Goal: Information Seeking & Learning: Compare options

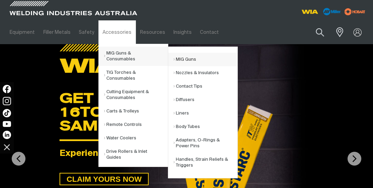
click at [191, 61] on link "MIG Guns" at bounding box center [206, 59] width 64 height 13
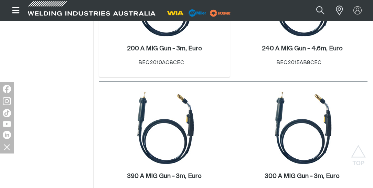
scroll to position [276, 0]
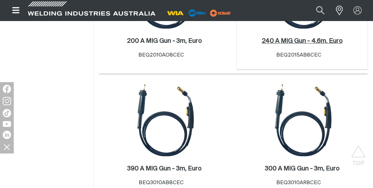
click at [293, 42] on h2 "240 A MIG Gun - 4.6m, Euro ." at bounding box center [302, 41] width 81 height 6
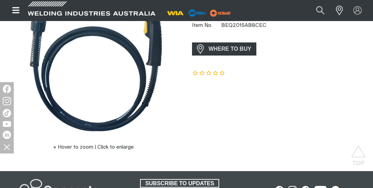
scroll to position [39, 0]
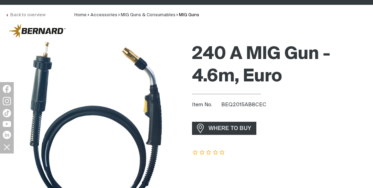
click at [17, 15] on link "Back to overview" at bounding box center [26, 15] width 40 height 4
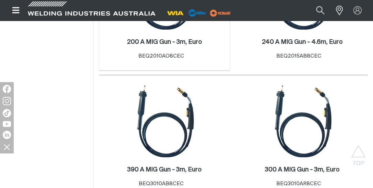
scroll to position [276, 0]
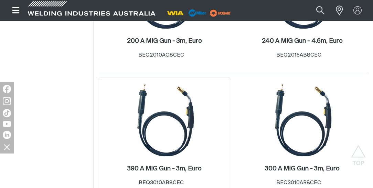
click at [189, 130] on img at bounding box center [165, 120] width 74 height 74
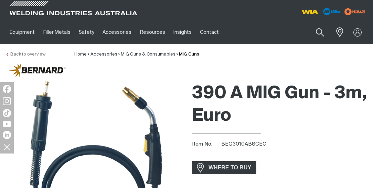
click at [36, 55] on link "Back to overview" at bounding box center [26, 54] width 40 height 4
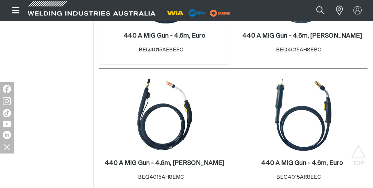
scroll to position [925, 0]
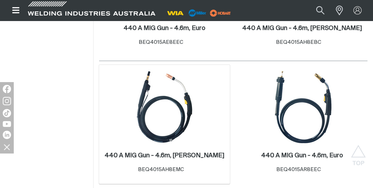
click at [169, 128] on img at bounding box center [165, 107] width 74 height 74
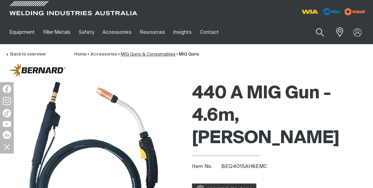
click at [146, 54] on link "MIG Guns & Consumables" at bounding box center [148, 54] width 55 height 4
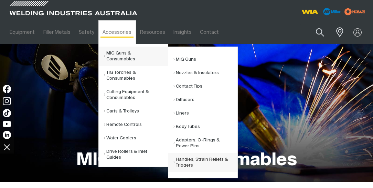
click at [191, 161] on link "Handles, Strain Reliefs & Triggers" at bounding box center [206, 162] width 64 height 19
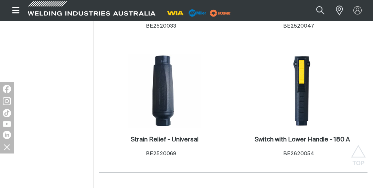
scroll to position [571, 0]
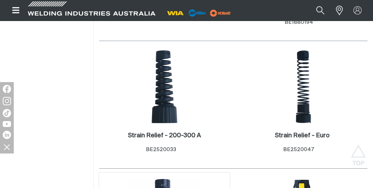
scroll to position [433, 0]
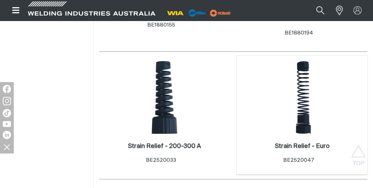
click at [304, 88] on img at bounding box center [303, 98] width 74 height 74
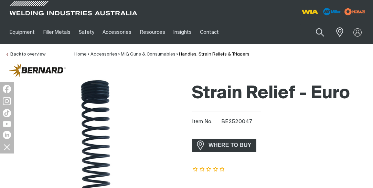
click at [155, 53] on link "MIG Guns & Consumables" at bounding box center [148, 54] width 55 height 4
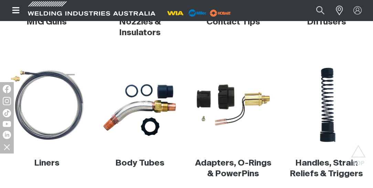
scroll to position [295, 0]
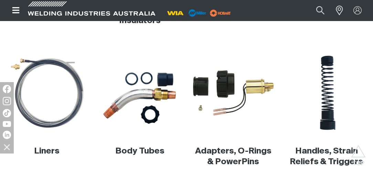
click at [237, 95] on img at bounding box center [233, 92] width 83 height 83
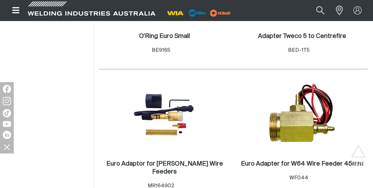
scroll to position [551, 0]
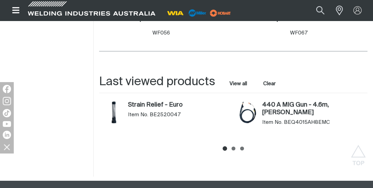
scroll to position [984, 0]
